Goal: Information Seeking & Learning: Learn about a topic

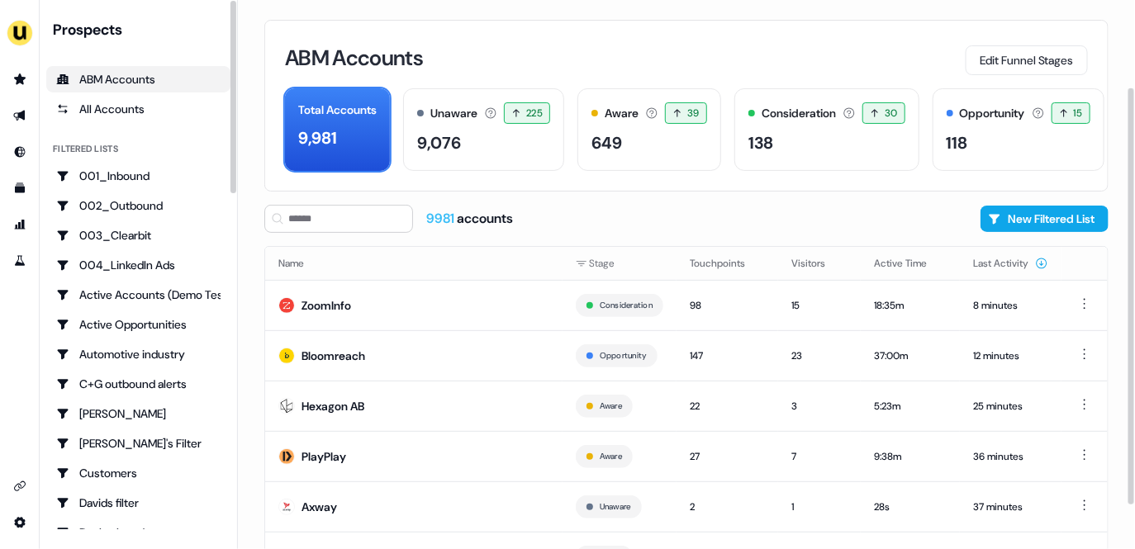
scroll to position [115, 0]
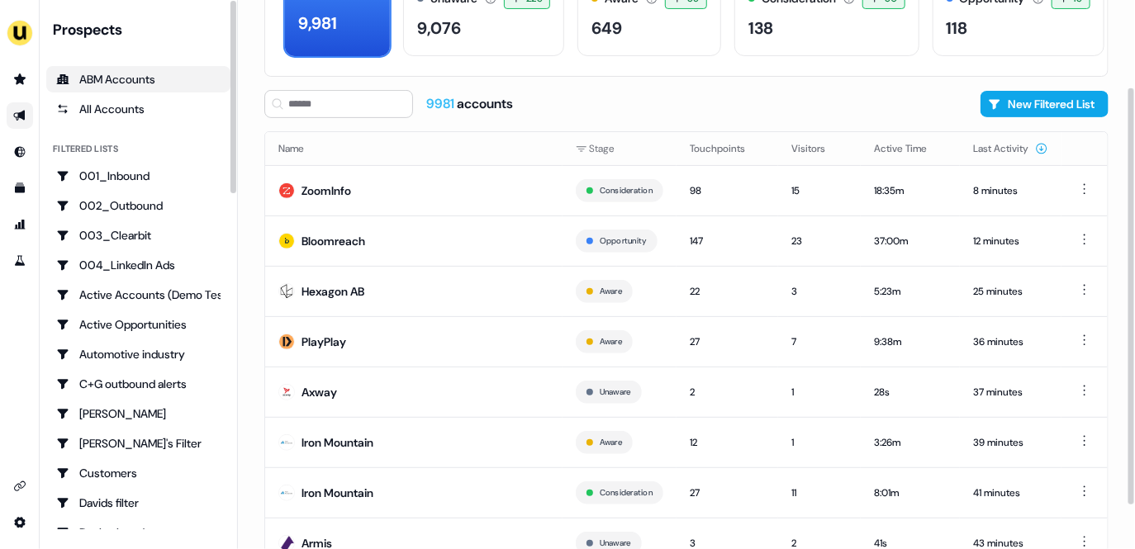
click at [27, 119] on link "Go to outbound experience" at bounding box center [20, 115] width 26 height 26
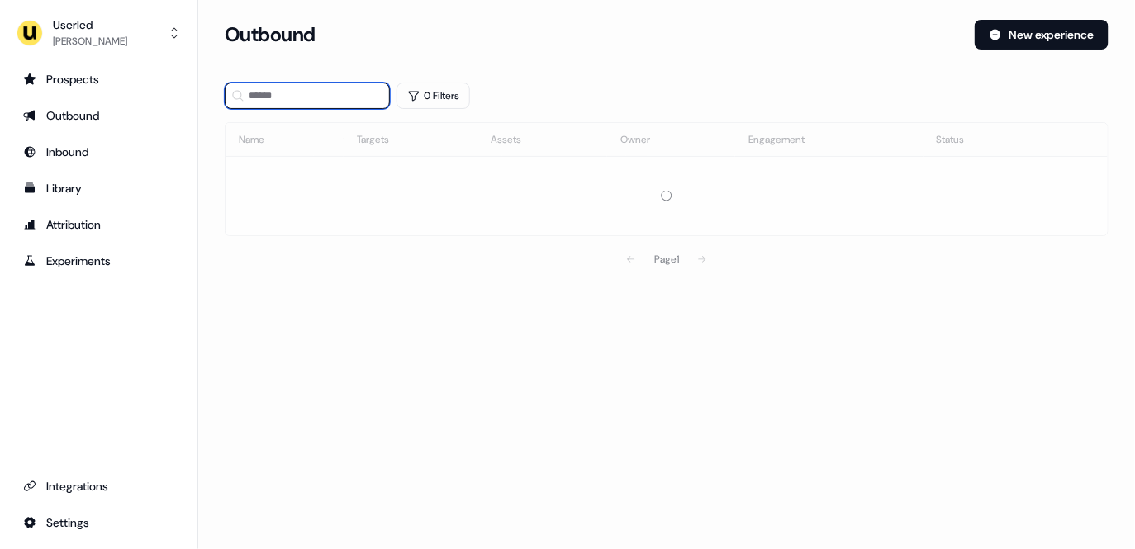
click at [316, 100] on input at bounding box center [307, 96] width 165 height 26
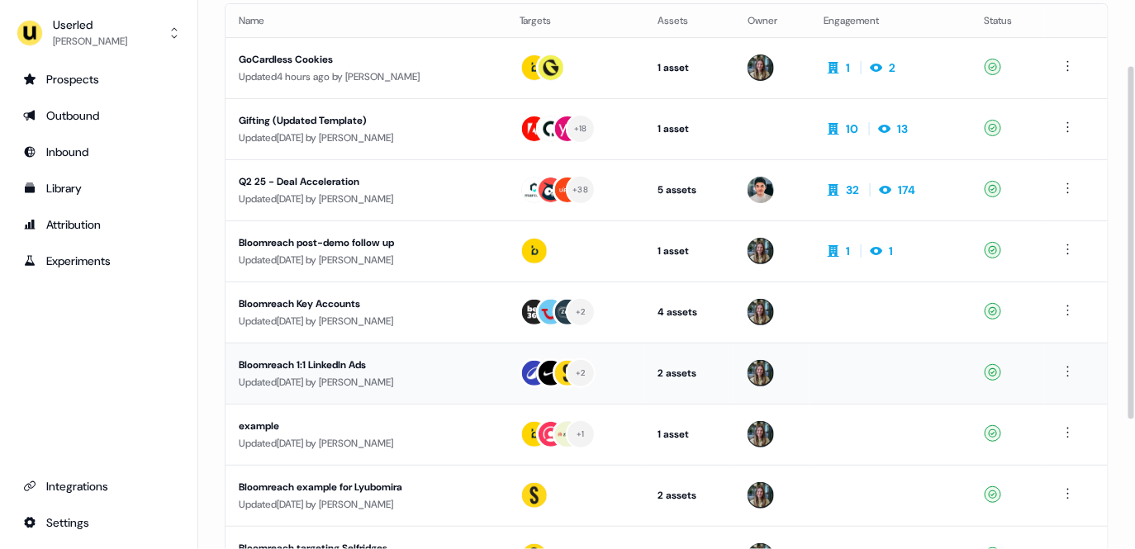
scroll to position [178, 0]
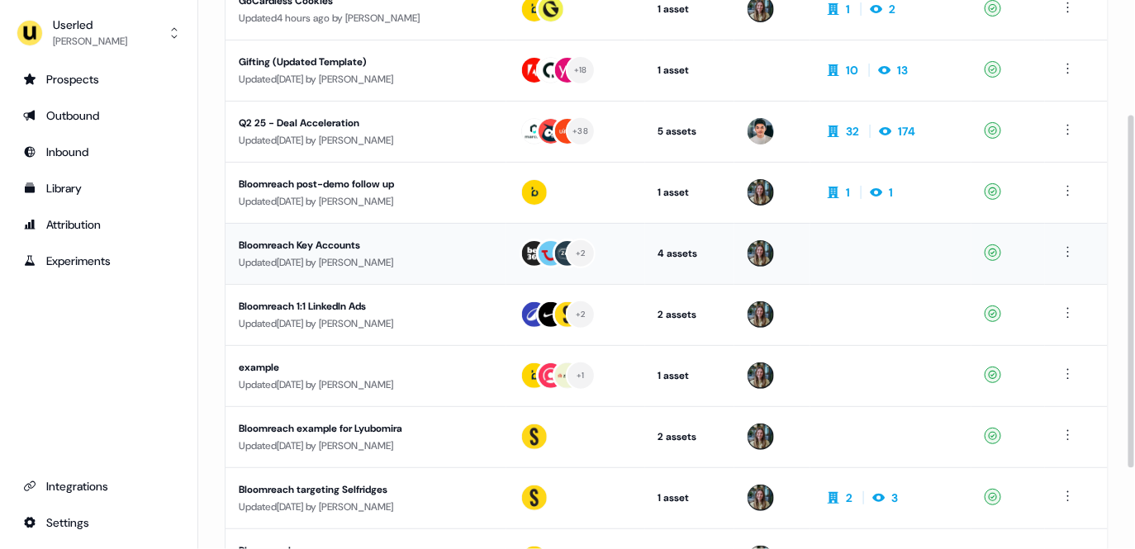
type input "**********"
click at [422, 256] on div "Updated [DATE] by [PERSON_NAME]" at bounding box center [366, 262] width 254 height 17
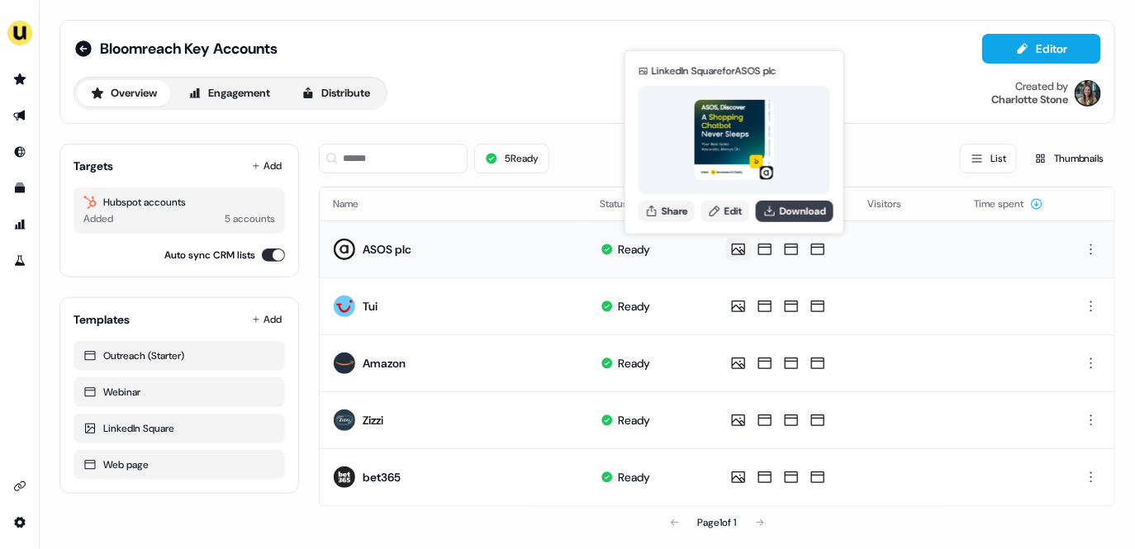
click at [784, 207] on button "Download" at bounding box center [795, 210] width 78 height 21
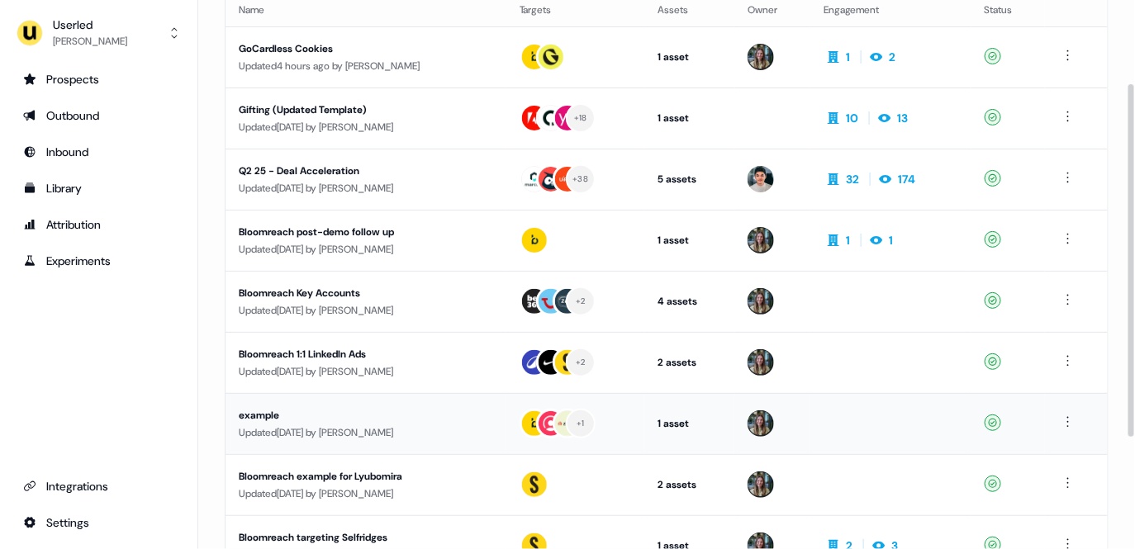
scroll to position [189, 0]
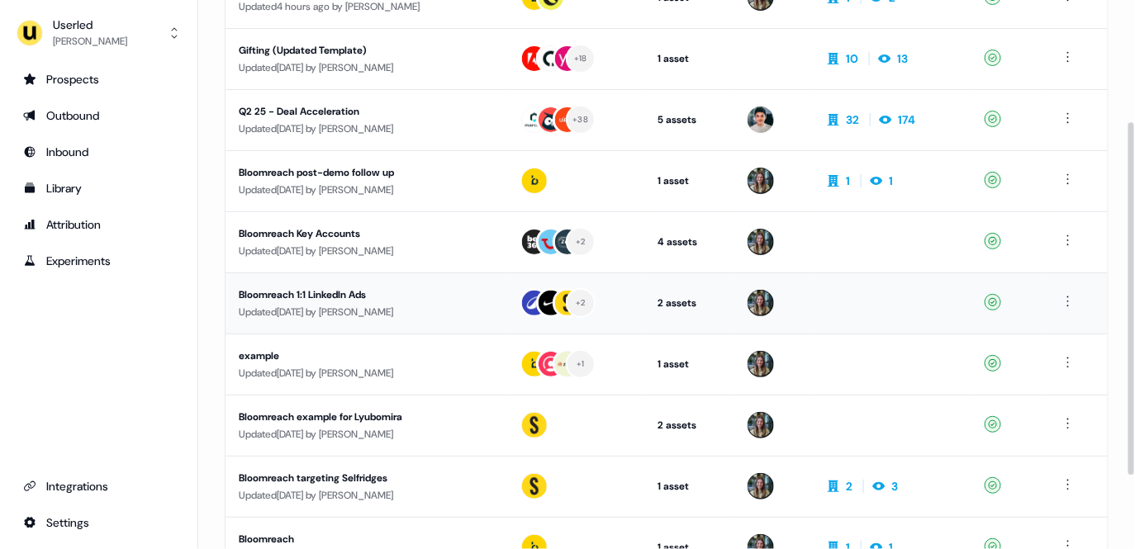
click at [368, 294] on div "Bloomreach 1:1 LinkedIn Ads" at bounding box center [366, 295] width 254 height 17
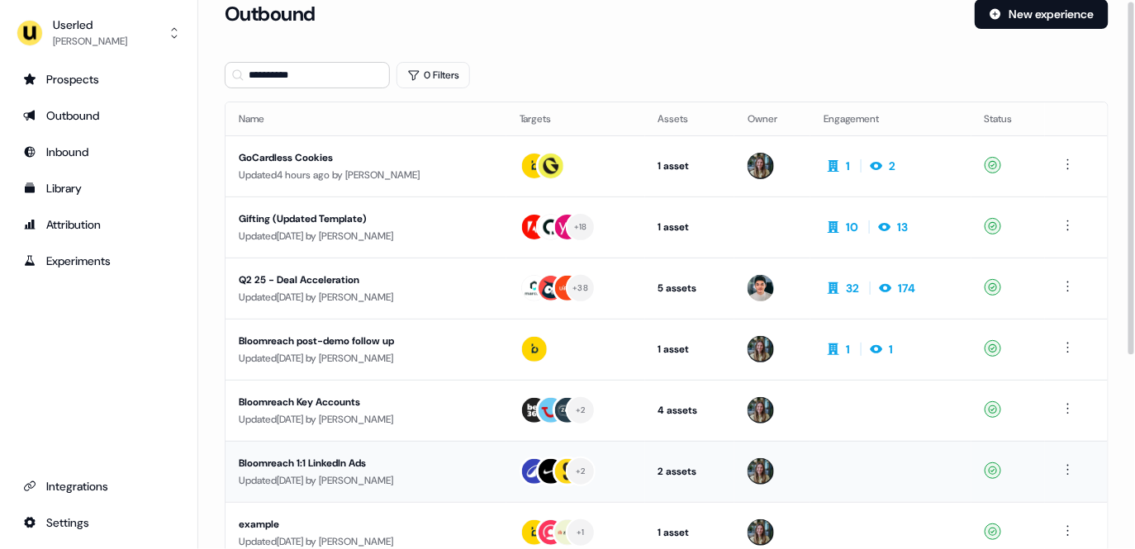
scroll to position [244, 0]
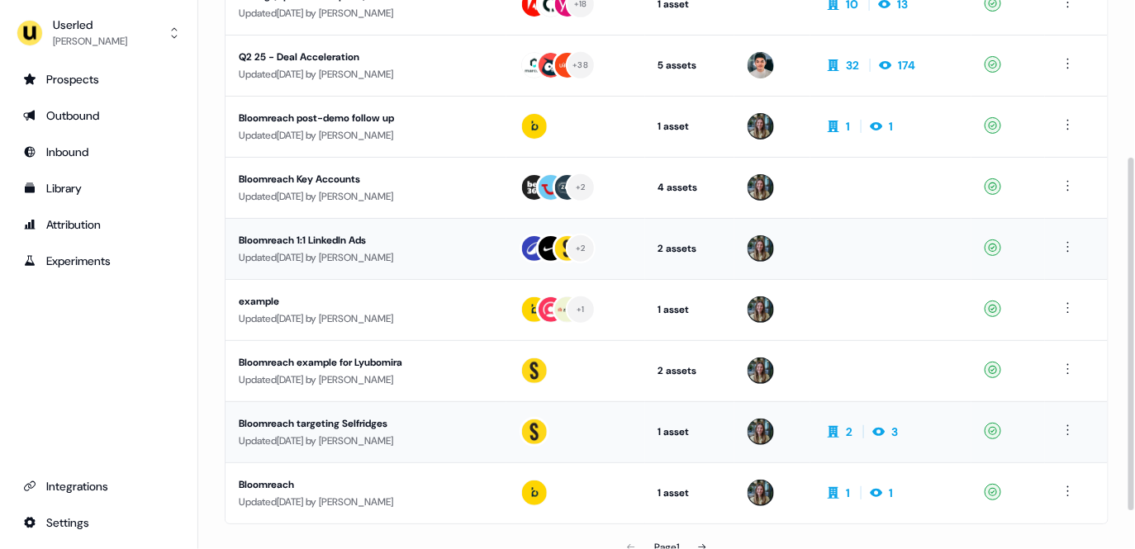
click at [384, 434] on div "Updated [DATE] by [PERSON_NAME]" at bounding box center [366, 441] width 254 height 17
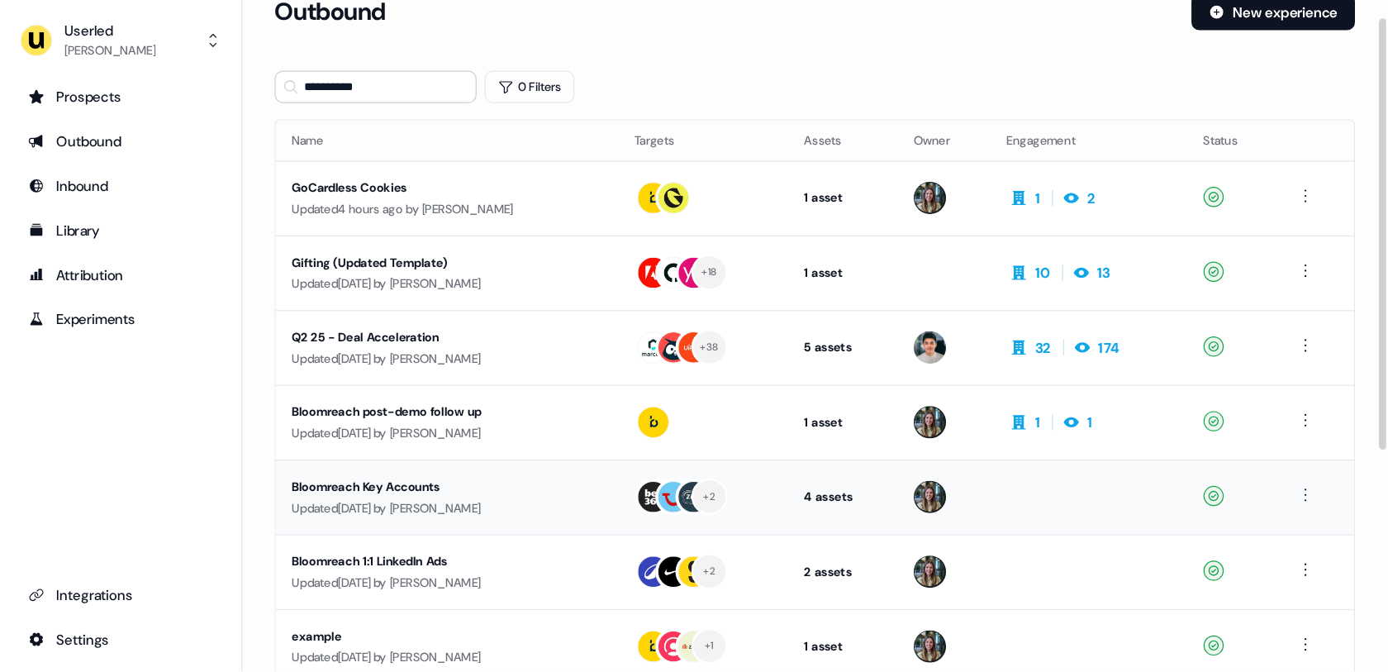
scroll to position [26, 0]
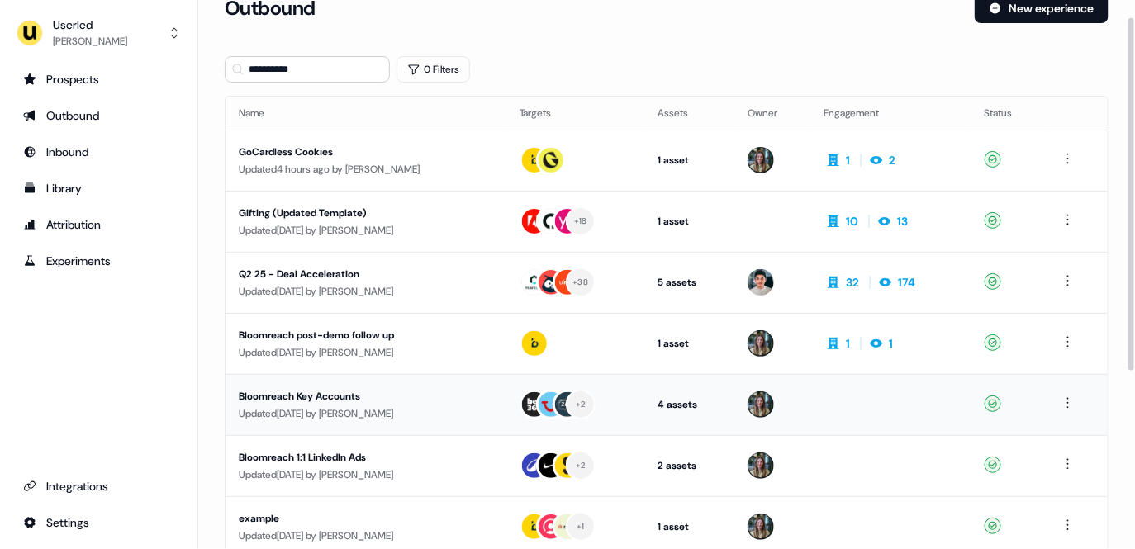
click at [374, 417] on div "Updated [DATE] by [PERSON_NAME]" at bounding box center [366, 414] width 254 height 17
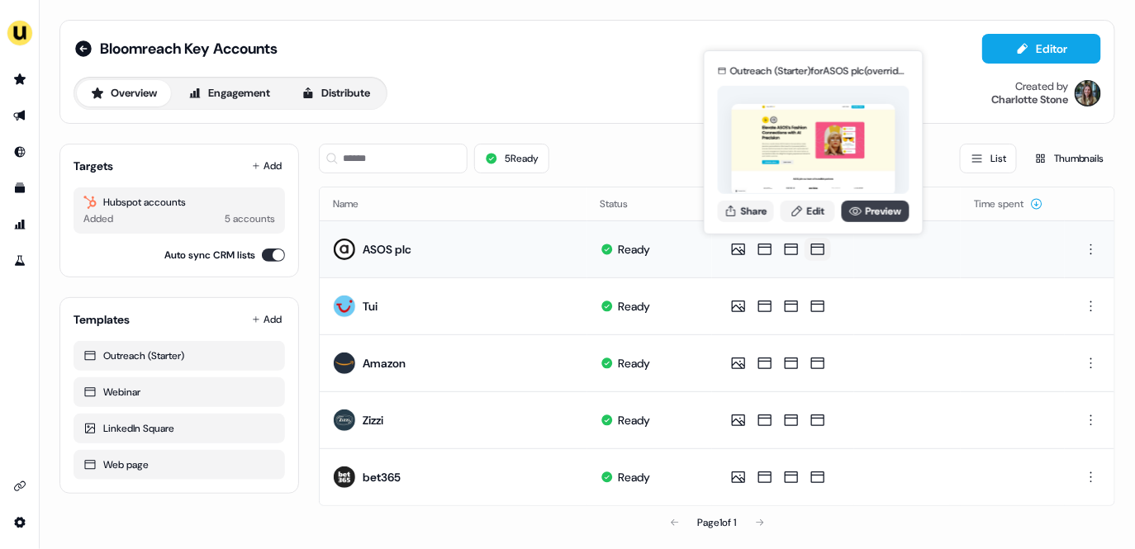
click at [879, 211] on link "Preview" at bounding box center [876, 210] width 68 height 21
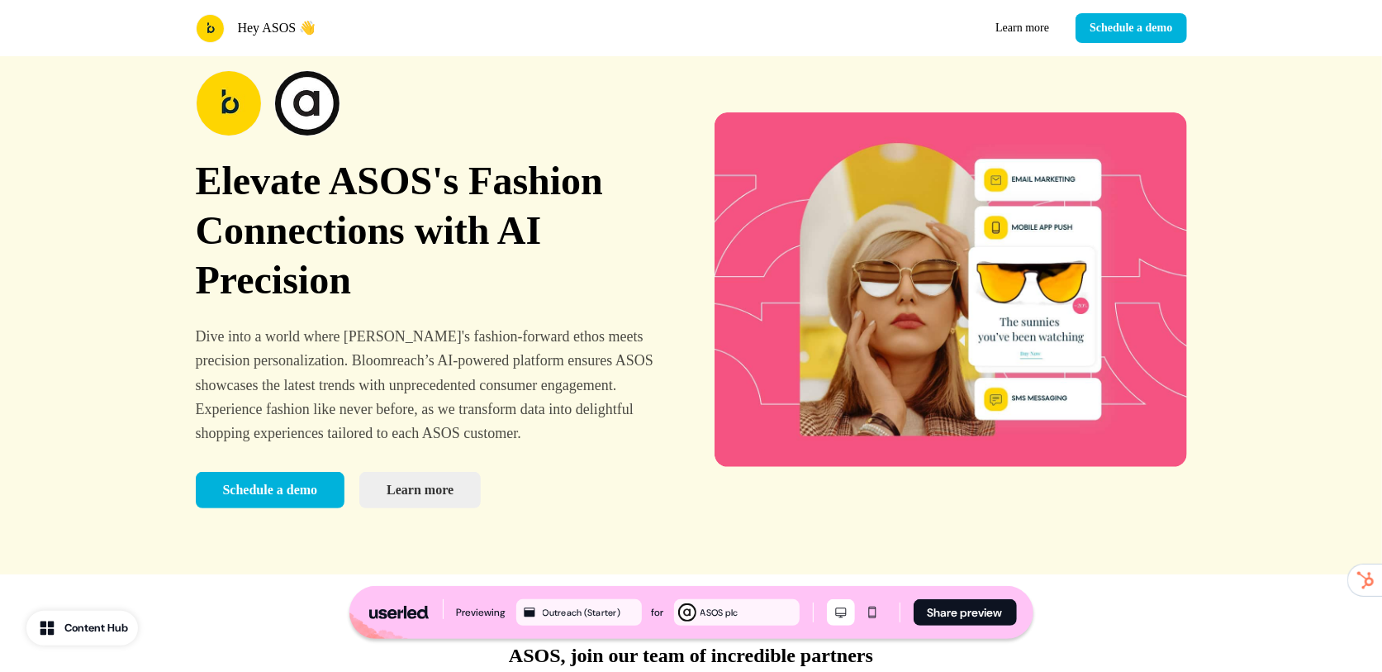
scroll to position [45, 0]
